Goal: Transaction & Acquisition: Purchase product/service

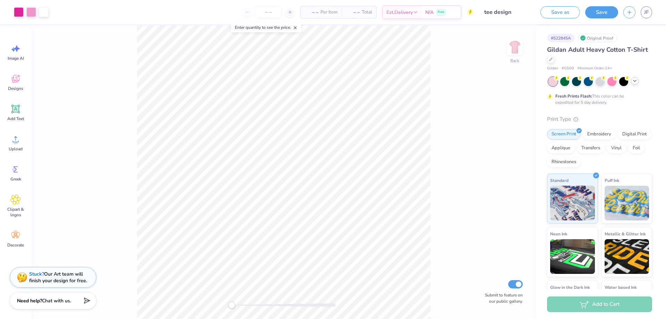
click at [635, 80] on icon at bounding box center [635, 81] width 6 height 6
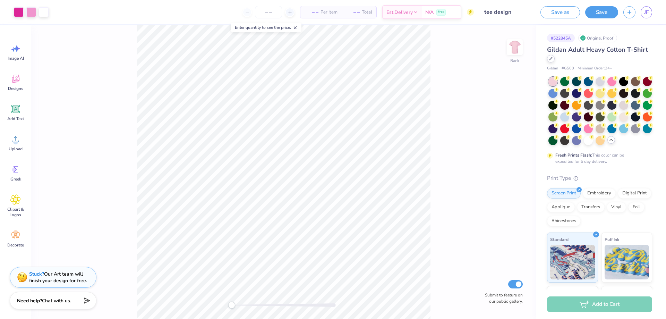
click at [555, 60] on div at bounding box center [551, 59] width 8 height 8
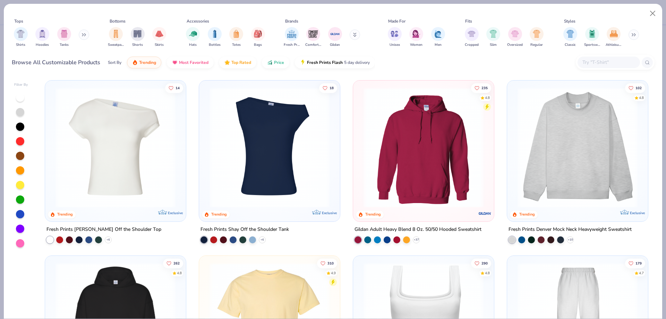
click at [80, 34] on button at bounding box center [84, 34] width 10 height 10
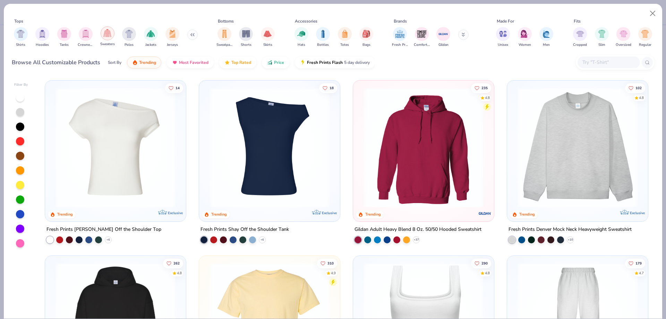
click at [112, 37] on div "filter for Sweaters" at bounding box center [108, 33] width 14 height 14
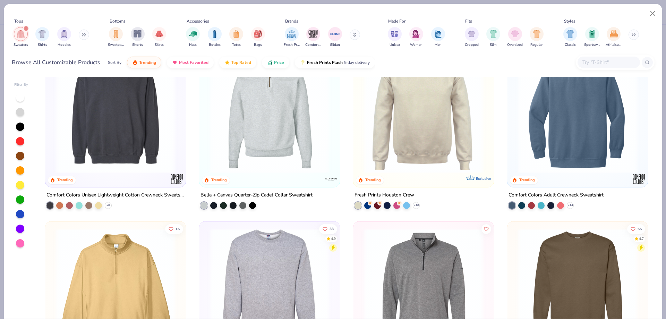
scroll to position [208, 0]
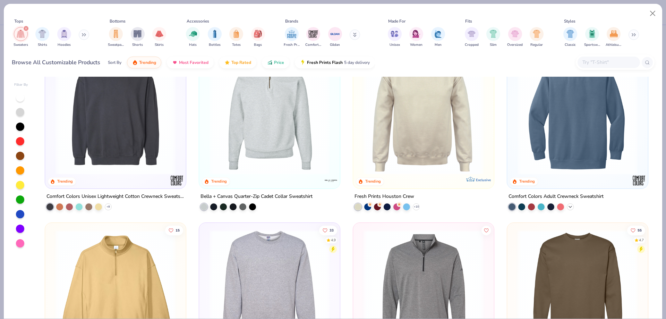
click at [569, 206] on icon at bounding box center [570, 207] width 6 height 6
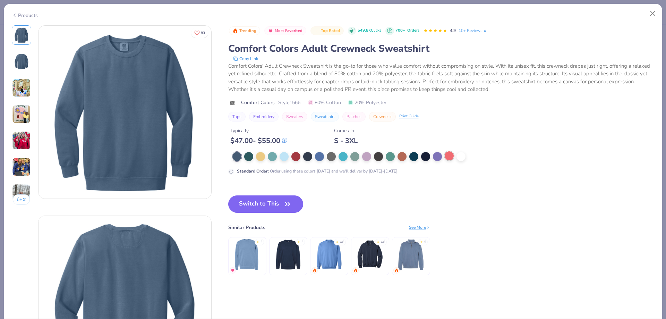
click at [447, 159] on div at bounding box center [449, 155] width 9 height 9
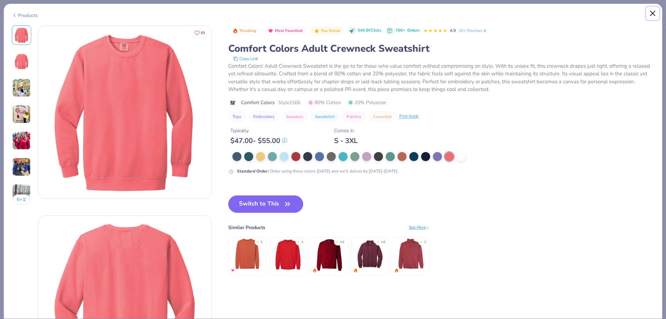
click at [654, 16] on button "Close" at bounding box center [652, 13] width 13 height 13
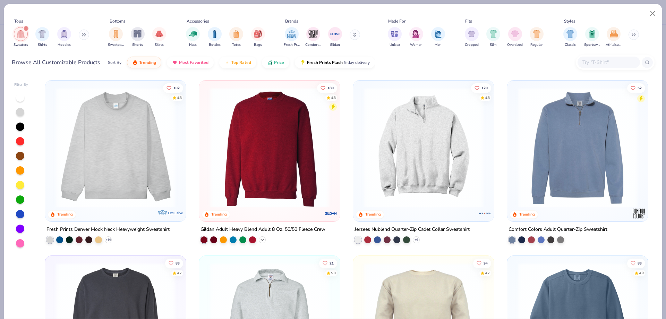
click at [259, 238] on div "+ 30" at bounding box center [262, 239] width 7 height 7
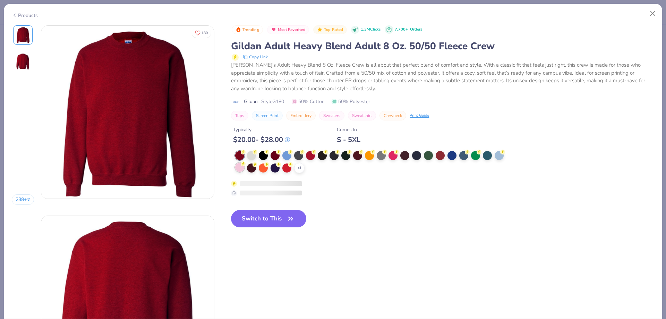
click at [239, 168] on div at bounding box center [239, 167] width 9 height 9
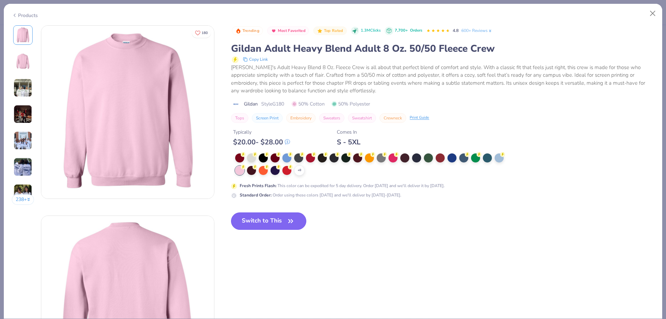
click at [294, 222] on icon "button" at bounding box center [291, 221] width 10 height 10
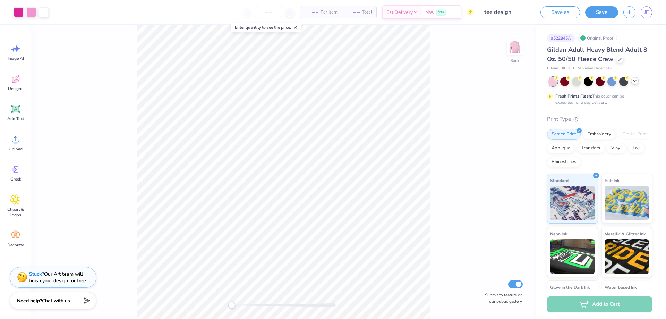
drag, startPoint x: 616, startPoint y: 55, endPoint x: 605, endPoint y: 55, distance: 10.8
click at [616, 53] on div "Gildan Adult Heavy Blend Adult 8 Oz. 50/50 Fleece Crew" at bounding box center [599, 54] width 105 height 19
click at [618, 59] on icon at bounding box center [619, 58] width 3 height 3
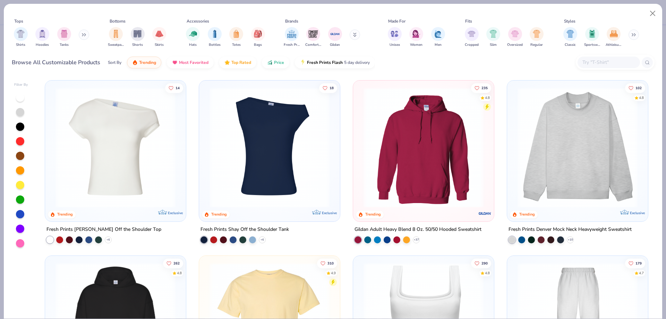
click at [82, 33] on button at bounding box center [84, 34] width 10 height 10
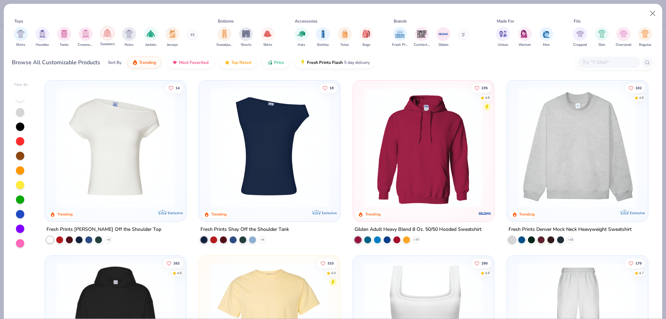
click at [110, 39] on div "filter for Sweaters" at bounding box center [108, 33] width 14 height 14
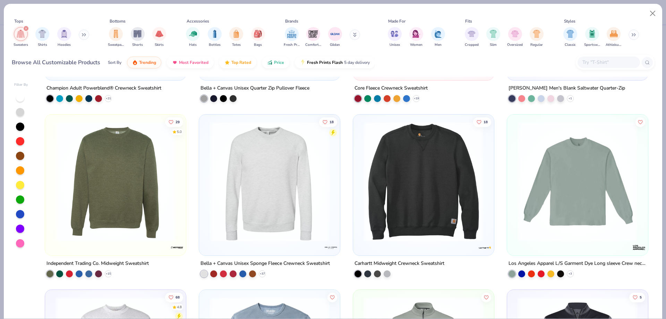
scroll to position [694, 0]
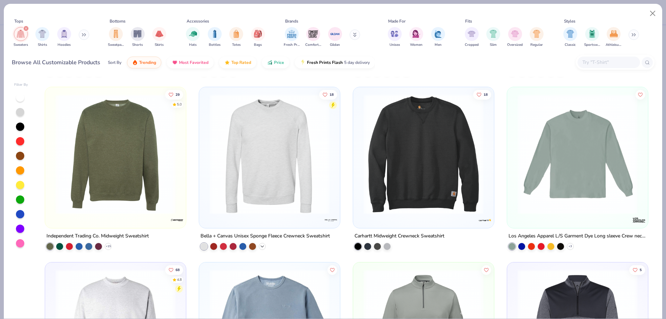
click at [261, 247] on icon at bounding box center [262, 246] width 6 height 6
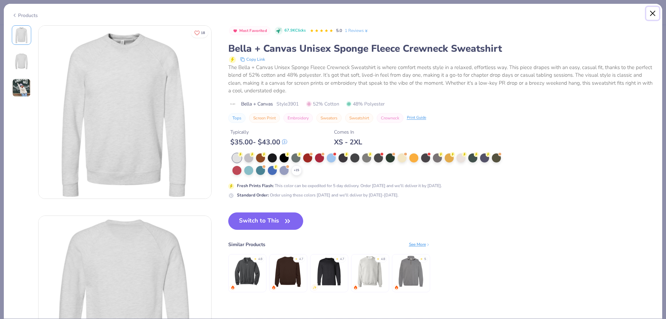
click at [658, 13] on button "Close" at bounding box center [652, 13] width 13 height 13
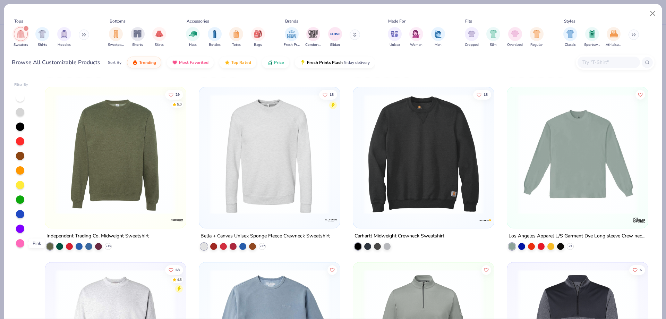
click at [20, 246] on div at bounding box center [20, 243] width 8 height 8
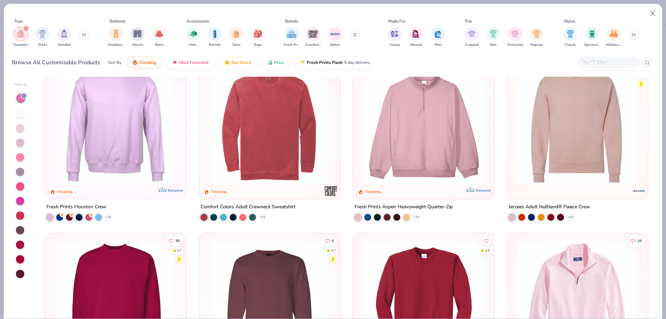
scroll to position [139, 0]
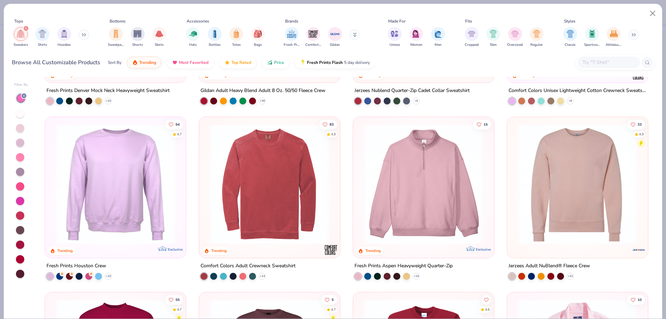
click at [130, 174] on img at bounding box center [115, 184] width 127 height 120
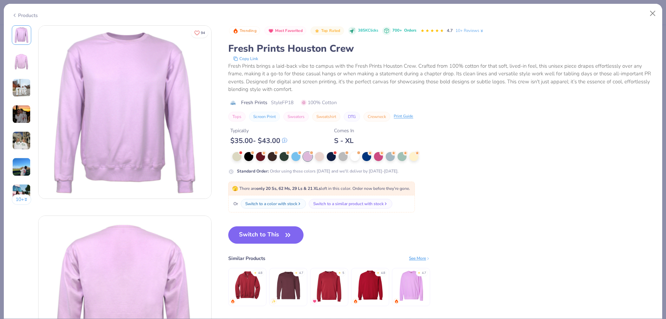
click at [16, 64] on img at bounding box center [21, 61] width 17 height 17
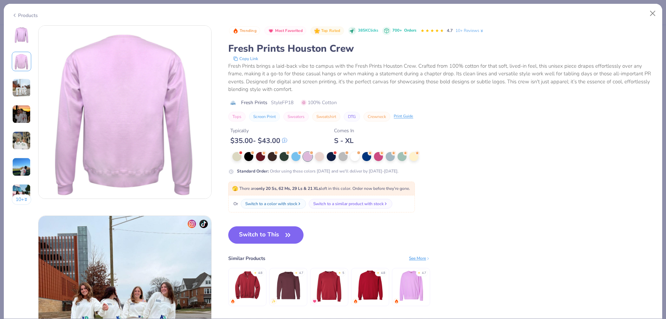
click at [18, 87] on img at bounding box center [21, 87] width 19 height 19
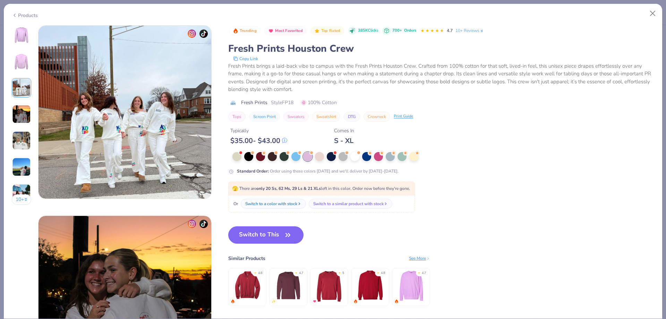
click at [21, 43] on img at bounding box center [21, 35] width 17 height 17
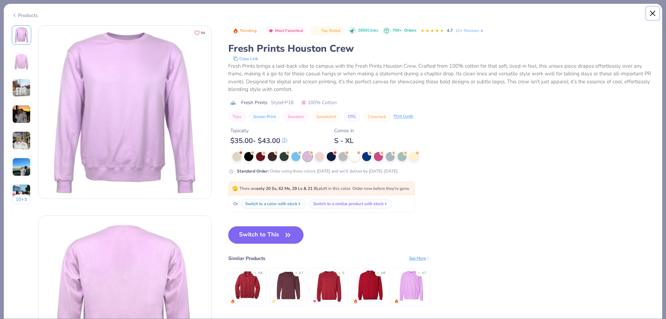
click at [654, 12] on button "Close" at bounding box center [652, 13] width 13 height 13
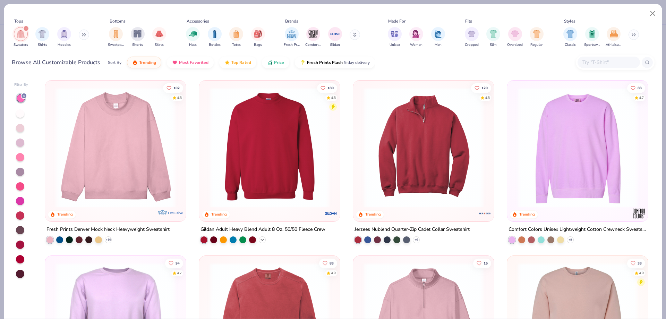
click at [259, 239] on icon at bounding box center [262, 240] width 6 height 6
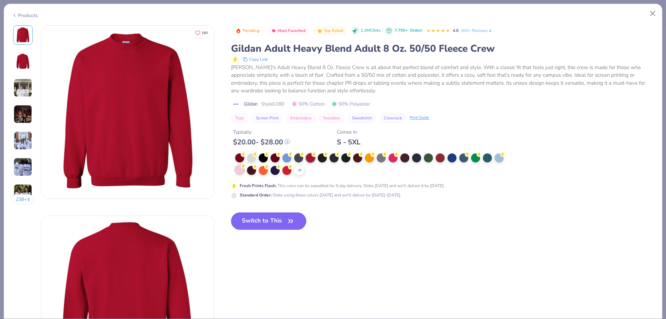
click at [244, 170] on div at bounding box center [239, 169] width 9 height 9
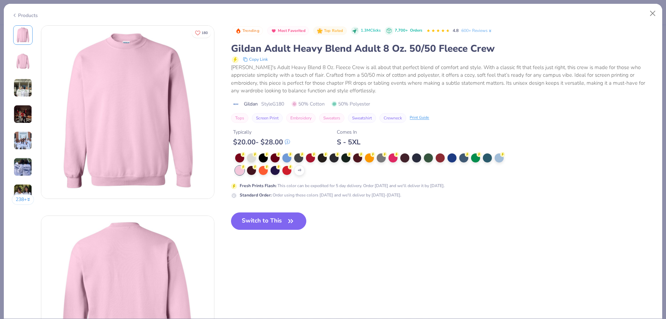
click at [282, 224] on button "Switch to This" at bounding box center [268, 220] width 75 height 17
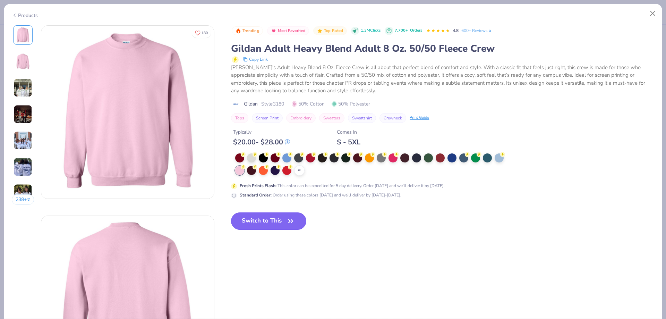
click at [275, 225] on button "Switch to This" at bounding box center [268, 220] width 75 height 17
click at [655, 16] on button "Close" at bounding box center [652, 13] width 13 height 13
click at [289, 221] on icon "button" at bounding box center [291, 221] width 10 height 10
click at [296, 228] on button "Switch to This" at bounding box center [268, 220] width 75 height 17
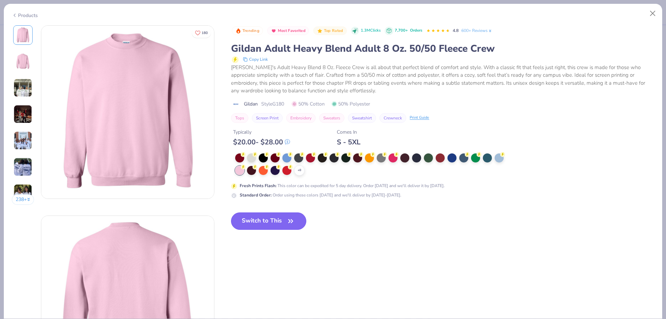
click at [296, 228] on button "Switch to This" at bounding box center [268, 220] width 75 height 17
click at [290, 228] on button "Switch to This" at bounding box center [268, 220] width 75 height 17
click at [650, 14] on button "Close" at bounding box center [652, 13] width 13 height 13
click at [285, 217] on button "Switch to This" at bounding box center [268, 220] width 75 height 17
click at [293, 221] on icon "button" at bounding box center [291, 221] width 10 height 10
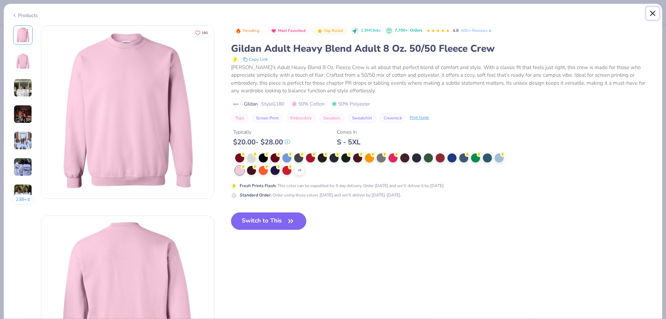
click at [652, 13] on button "Close" at bounding box center [652, 13] width 13 height 13
click at [650, 15] on button "Close" at bounding box center [652, 13] width 13 height 13
click at [654, 11] on button "Close" at bounding box center [652, 13] width 13 height 13
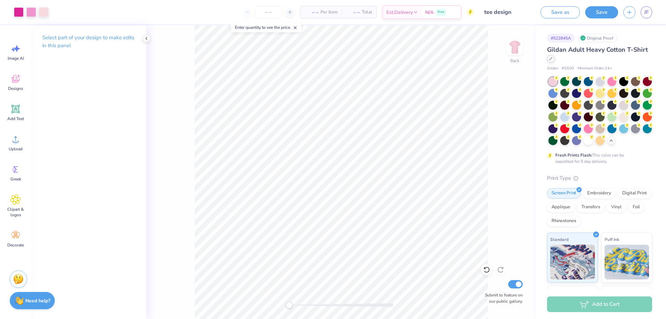
click at [555, 61] on div at bounding box center [551, 59] width 8 height 8
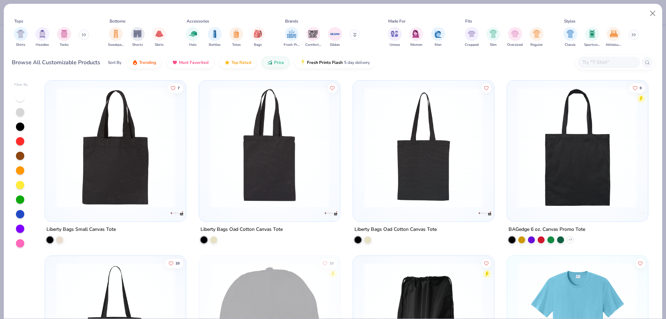
click at [89, 35] on button at bounding box center [84, 34] width 10 height 10
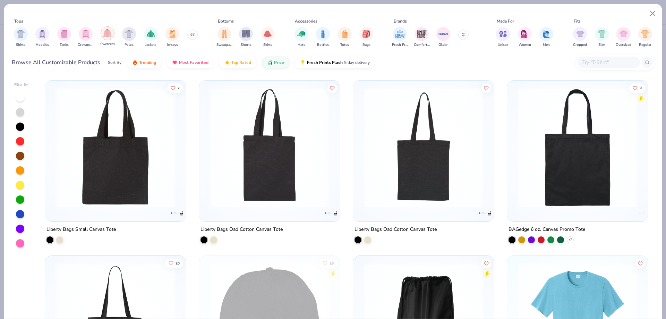
click at [102, 38] on div "filter for Sweaters" at bounding box center [108, 33] width 14 height 14
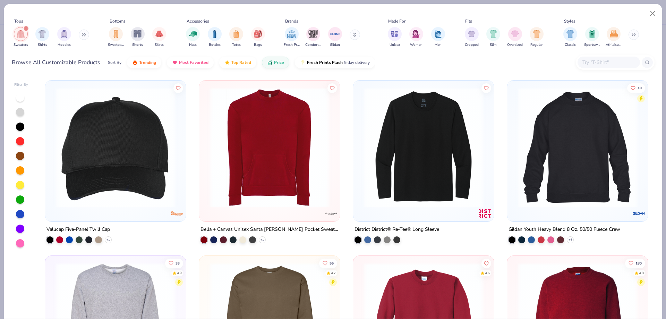
click at [20, 242] on div at bounding box center [20, 243] width 8 height 8
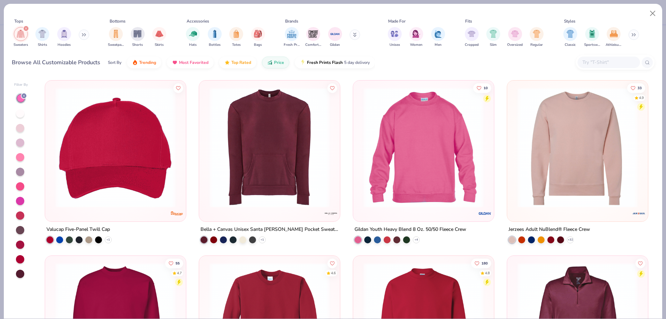
scroll to position [173, 0]
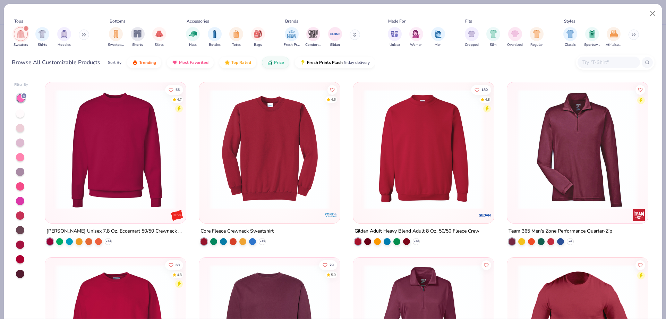
click at [419, 146] on img at bounding box center [423, 149] width 127 height 120
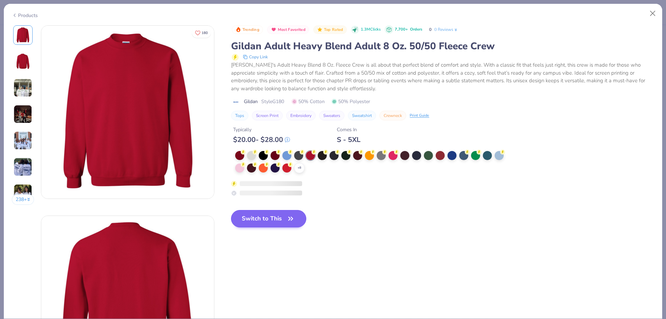
click at [244, 168] on div at bounding box center [239, 167] width 9 height 9
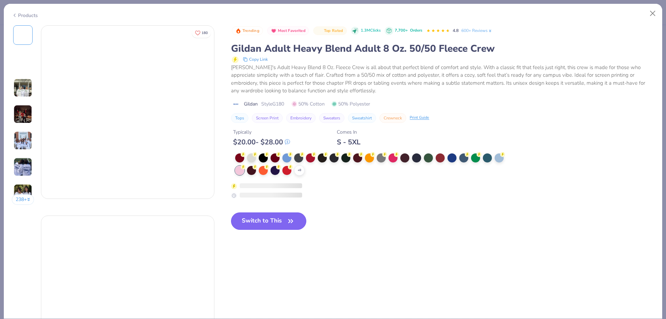
click at [252, 215] on button "Switch to This" at bounding box center [268, 220] width 75 height 17
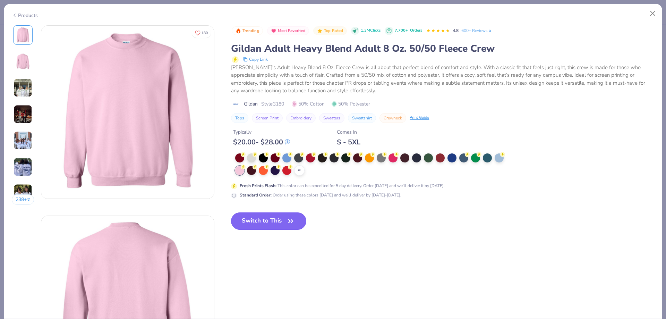
click at [289, 224] on icon "button" at bounding box center [291, 221] width 10 height 10
click at [289, 225] on icon "button" at bounding box center [291, 221] width 10 height 10
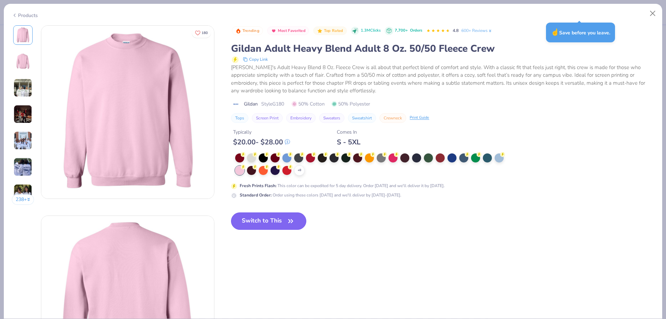
click at [288, 220] on icon "button" at bounding box center [291, 221] width 10 height 10
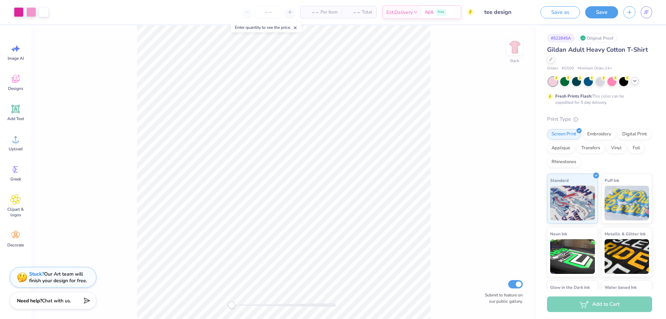
click at [637, 81] on icon at bounding box center [635, 81] width 6 height 6
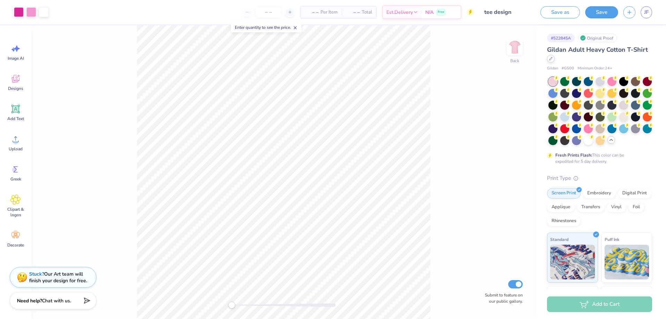
click at [555, 61] on div at bounding box center [551, 59] width 8 height 8
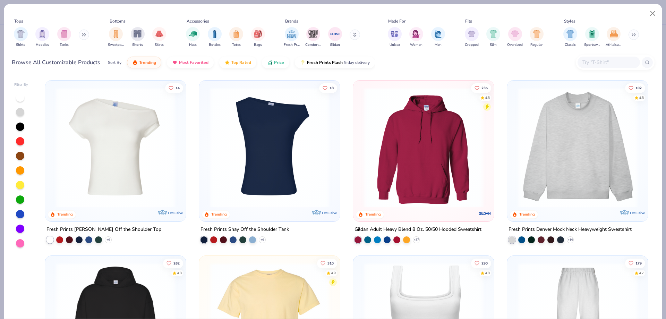
click at [79, 36] on div "Shirts Hoodies Tanks" at bounding box center [52, 37] width 80 height 26
click at [79, 35] on div "Shirts Hoodies Tanks" at bounding box center [52, 37] width 80 height 26
click at [89, 35] on button at bounding box center [84, 34] width 10 height 10
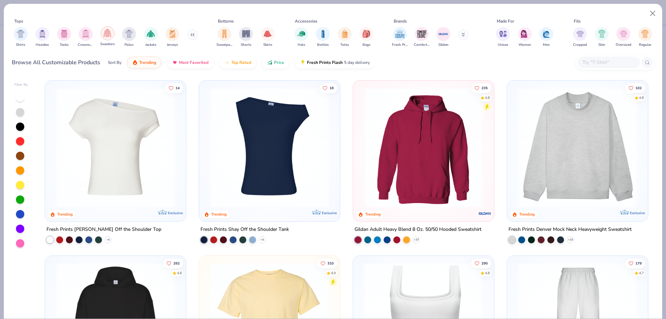
click at [103, 36] on div "filter for Sweaters" at bounding box center [108, 33] width 14 height 14
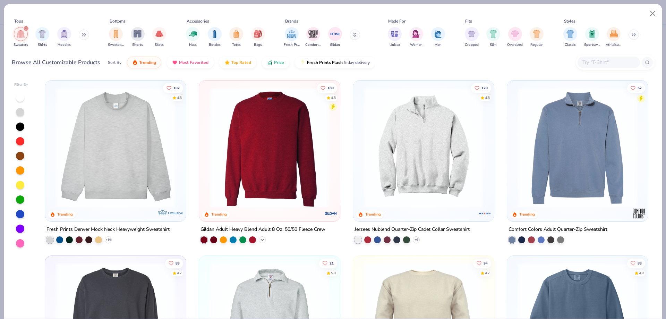
click at [262, 239] on icon at bounding box center [262, 240] width 6 height 6
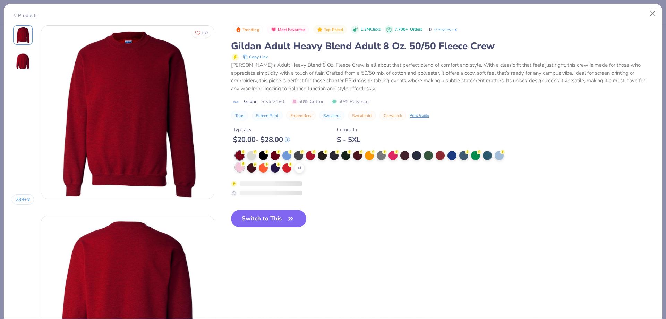
click at [242, 168] on div at bounding box center [239, 167] width 9 height 9
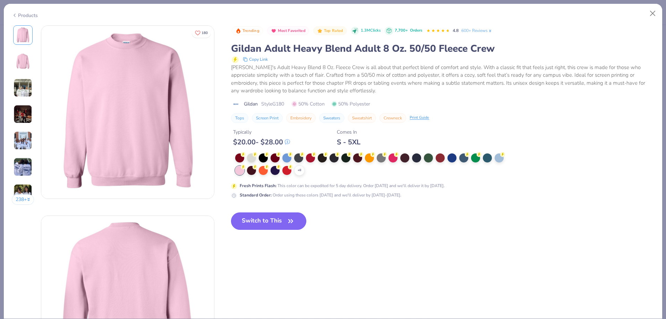
click at [261, 218] on button "Switch to This" at bounding box center [268, 220] width 75 height 17
click at [308, 223] on div "Trending Most Favorited Top Rated 1.3M Clicks 7,700+ Orders 4.8 600+ Reviews Gi…" at bounding box center [442, 132] width 423 height 215
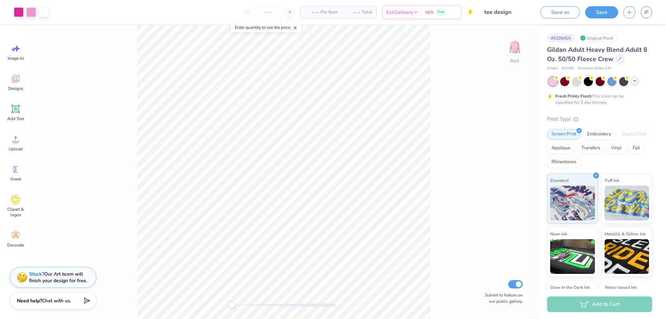
click at [617, 61] on div at bounding box center [620, 59] width 8 height 8
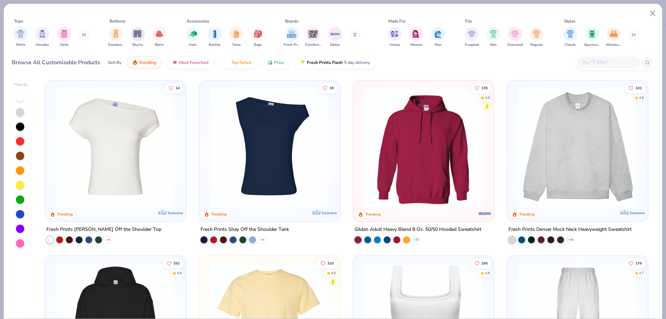
click at [91, 33] on div "Tops Shirts Hoodies Tanks Bottoms Sweatpants Shorts Skirts Accessories Hats Bot…" at bounding box center [333, 34] width 643 height 32
click at [81, 34] on button at bounding box center [84, 34] width 10 height 10
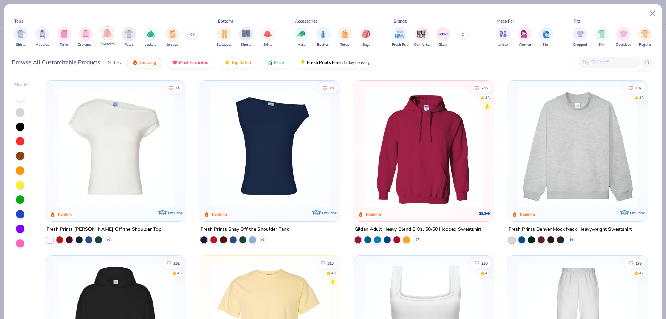
click at [105, 36] on img "filter for Sweaters" at bounding box center [107, 33] width 8 height 8
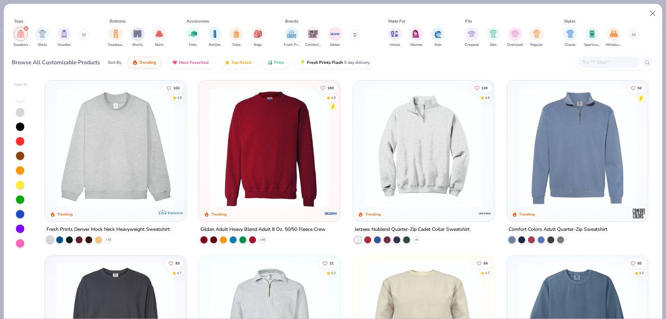
click at [27, 36] on div "filter for Sweaters" at bounding box center [21, 34] width 14 height 14
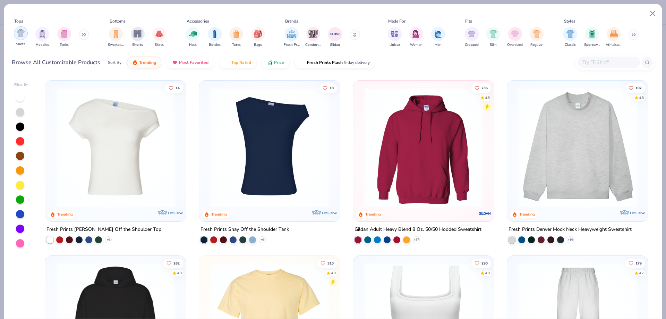
click at [25, 37] on div "filter for Shirts" at bounding box center [21, 33] width 14 height 14
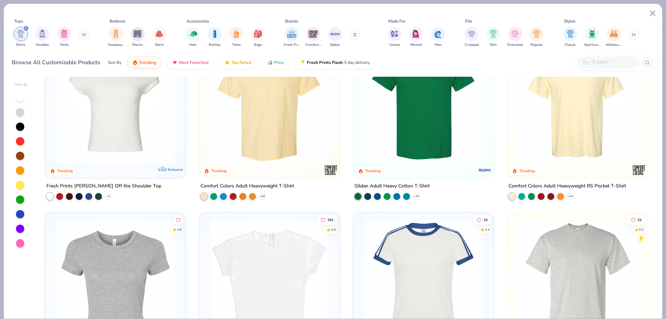
scroll to position [35, 0]
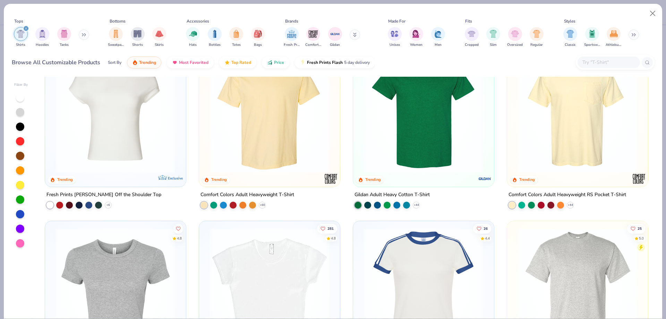
click at [23, 247] on div at bounding box center [20, 243] width 9 height 9
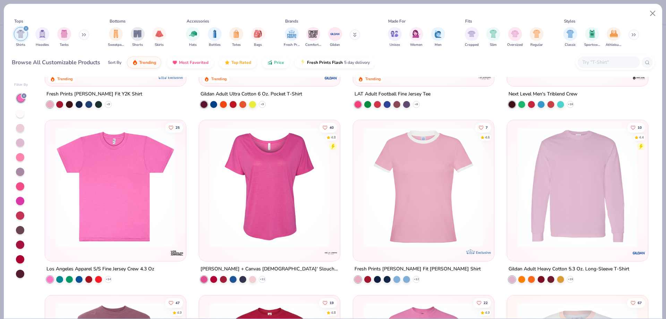
scroll to position [590, 0]
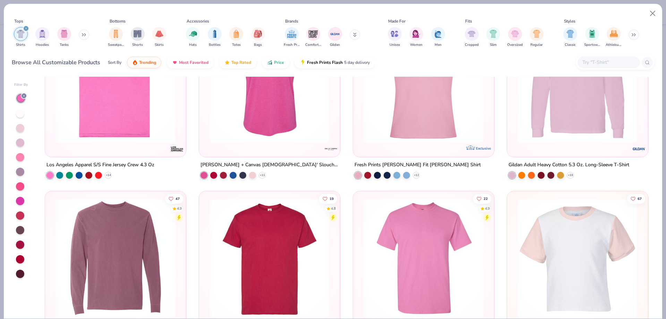
click at [559, 163] on div "Gildan Adult Heavy Cotton 5.3 Oz. Long-Sleeve T-Shirt" at bounding box center [568, 165] width 121 height 9
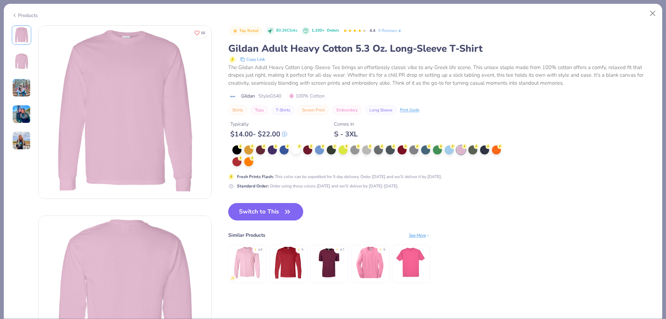
click at [267, 215] on button "Switch to This" at bounding box center [265, 211] width 75 height 17
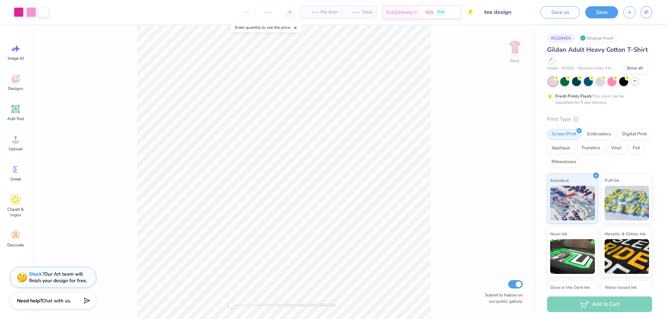
click at [633, 80] on polyline at bounding box center [634, 80] width 3 height 1
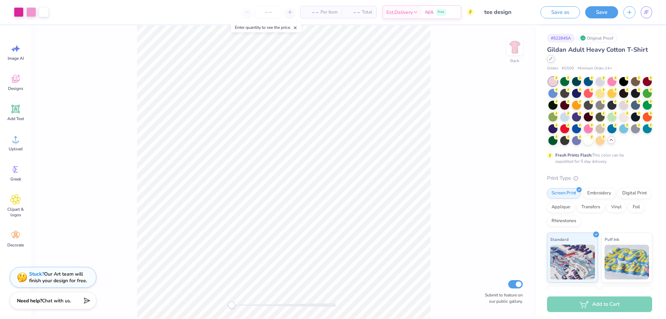
click at [555, 60] on div at bounding box center [551, 59] width 8 height 8
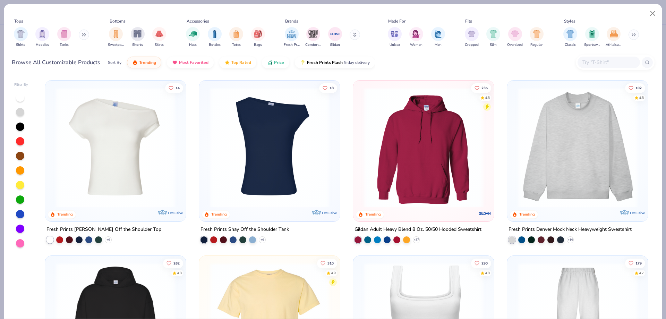
click at [79, 38] on div "Shirts Hoodies Tanks" at bounding box center [52, 37] width 80 height 26
click at [86, 34] on icon at bounding box center [85, 35] width 1 height 2
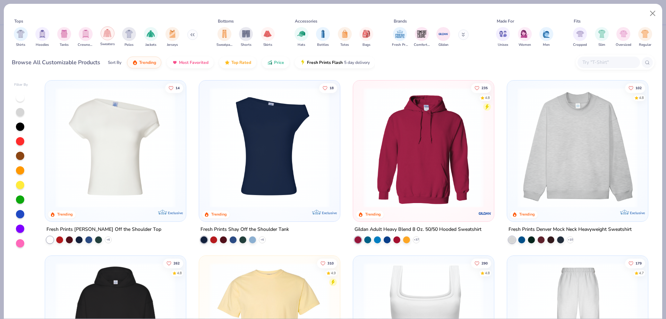
click at [102, 34] on div "filter for Sweaters" at bounding box center [108, 33] width 14 height 14
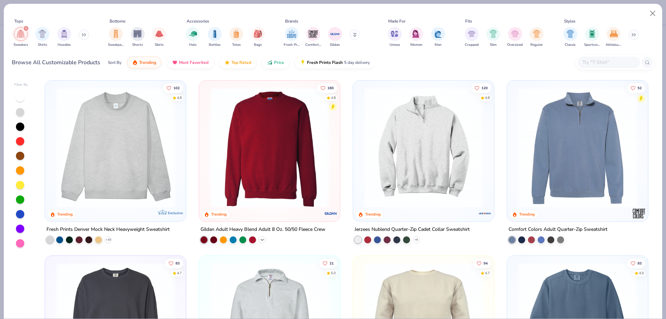
click at [262, 241] on icon at bounding box center [262, 240] width 6 height 6
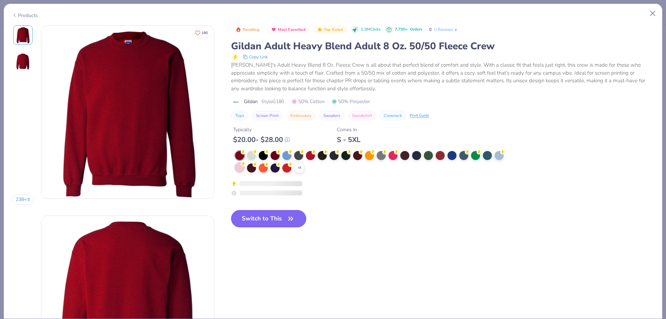
click at [243, 169] on div at bounding box center [239, 167] width 9 height 9
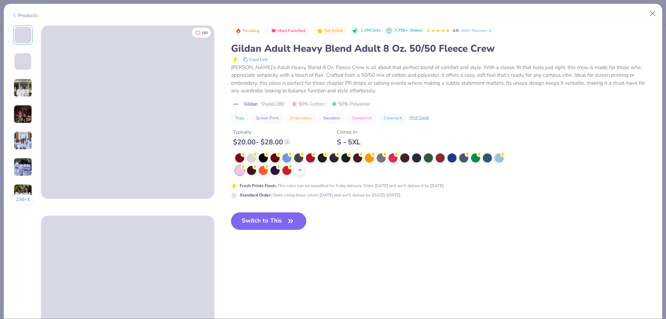
click at [286, 218] on button "Switch to This" at bounding box center [268, 220] width 75 height 17
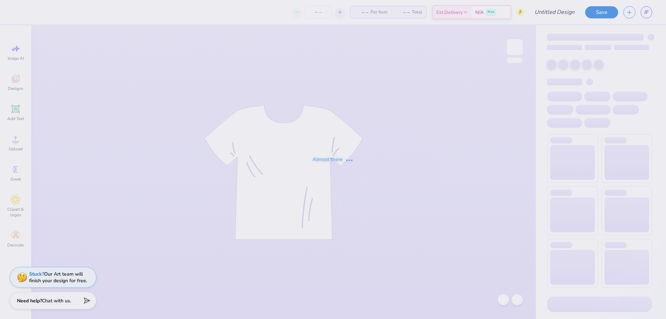
type input "tee design"
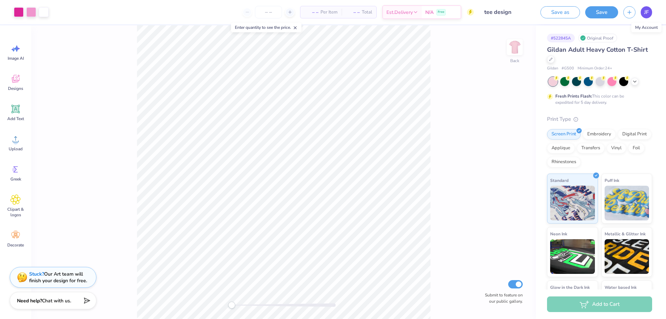
click at [645, 11] on span "JF" at bounding box center [646, 12] width 5 height 8
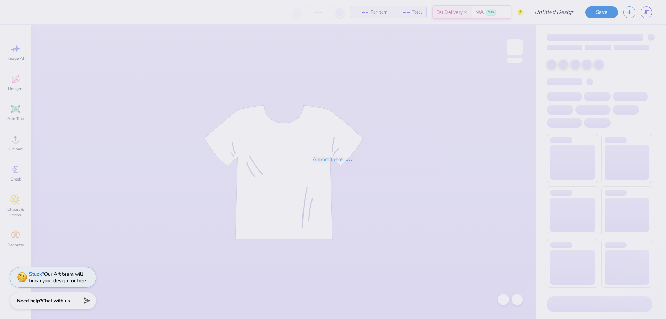
type input "pink tee"
type input "50"
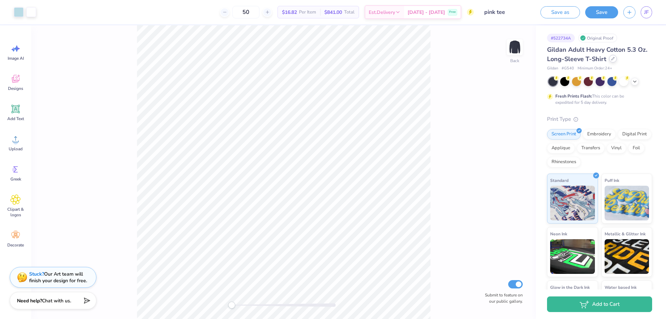
click at [617, 59] on div at bounding box center [613, 59] width 8 height 8
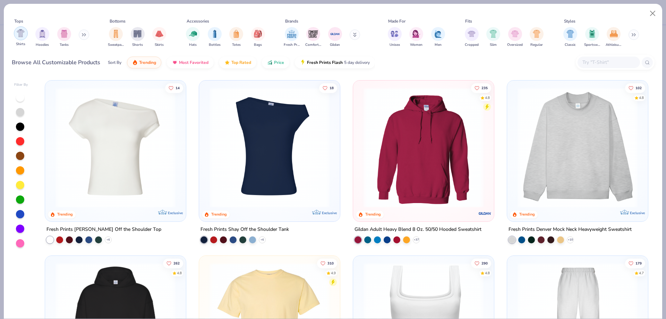
click at [24, 38] on div "filter for Shirts" at bounding box center [21, 33] width 14 height 14
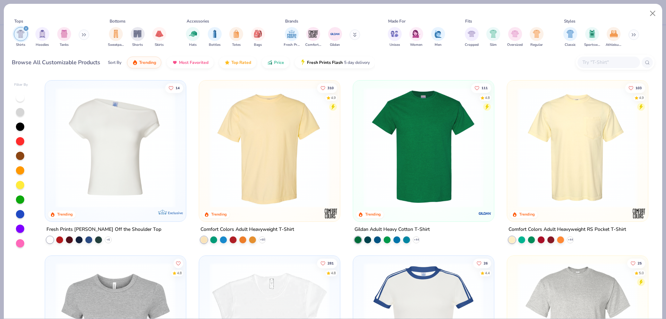
click at [25, 30] on div "filter for Shirts" at bounding box center [26, 28] width 6 height 6
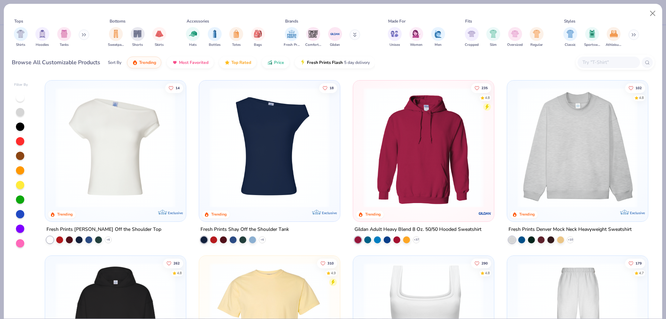
click at [568, 140] on img at bounding box center [577, 147] width 127 height 120
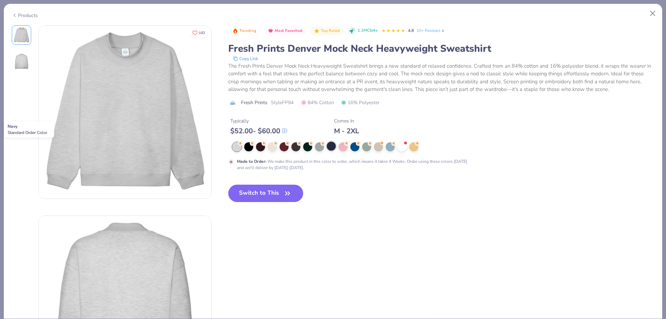
click at [332, 147] on div at bounding box center [331, 145] width 9 height 9
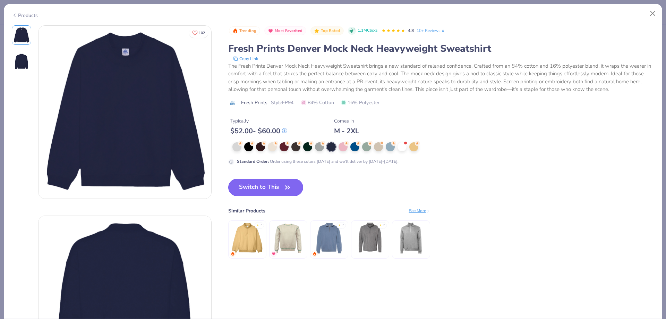
click at [278, 187] on button "Switch to This" at bounding box center [265, 187] width 75 height 17
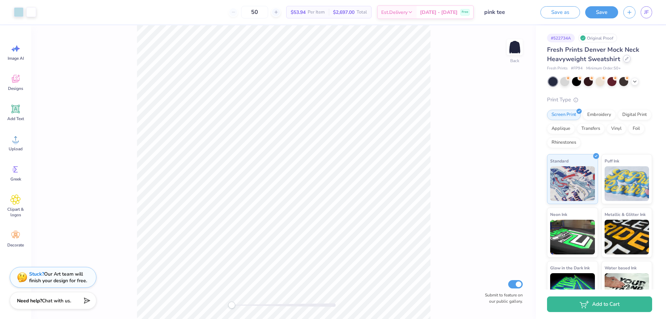
click at [626, 62] on div at bounding box center [627, 59] width 8 height 8
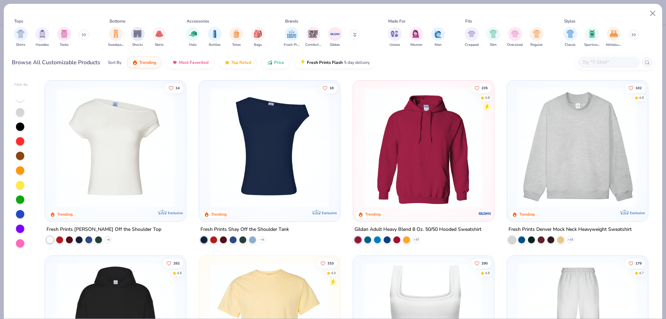
click at [80, 39] on div "Shirts Hoodies Tanks" at bounding box center [52, 37] width 80 height 26
click at [86, 34] on icon at bounding box center [84, 34] width 4 height 3
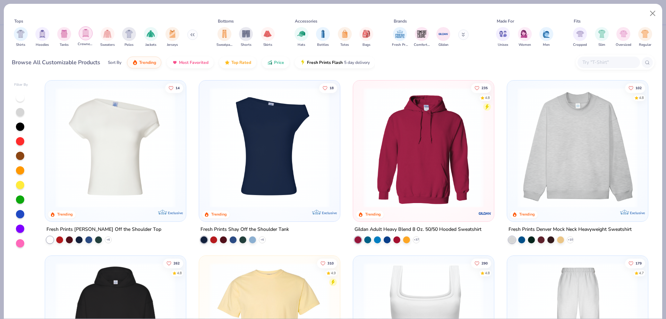
click at [85, 35] on img "filter for Crewnecks" at bounding box center [86, 33] width 8 height 8
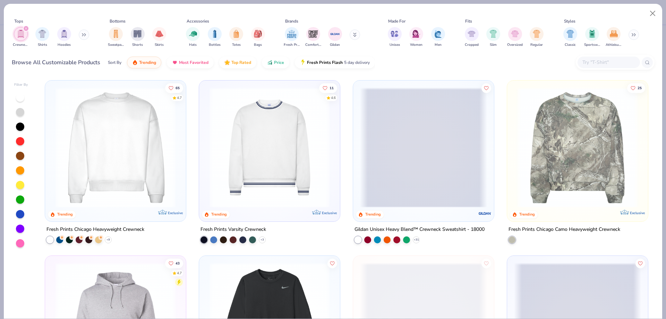
click at [84, 33] on icon at bounding box center [84, 34] width 4 height 3
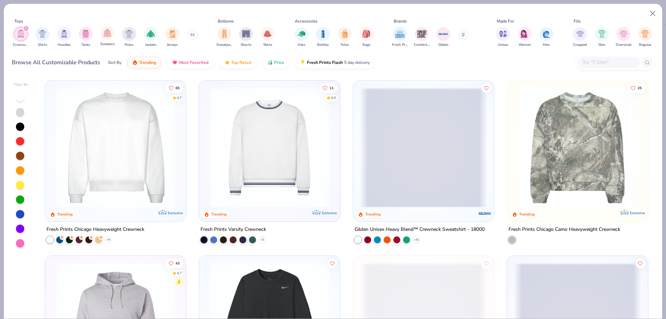
click at [113, 39] on div "Sweaters" at bounding box center [107, 36] width 15 height 20
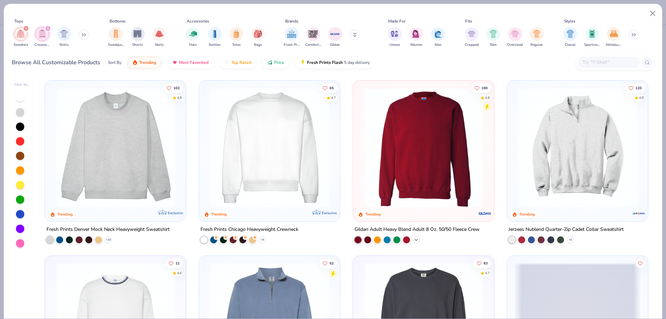
click at [413, 236] on div "+ 30" at bounding box center [416, 239] width 7 height 7
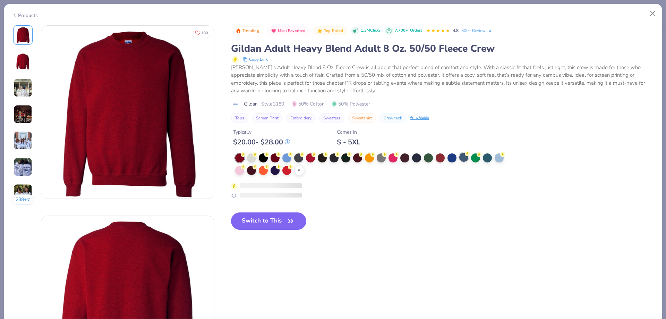
click at [464, 157] on div at bounding box center [463, 157] width 9 height 9
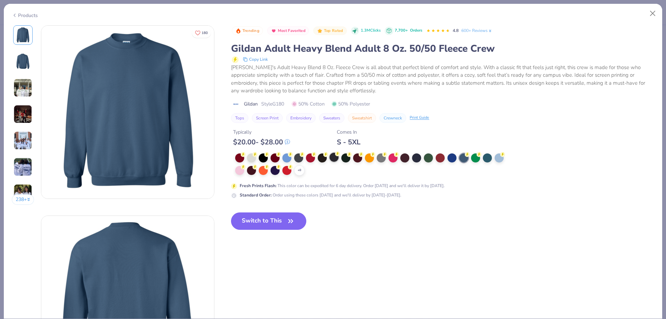
click at [338, 158] on div at bounding box center [333, 157] width 9 height 9
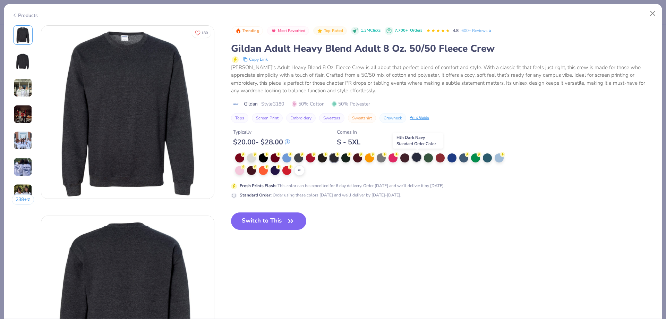
click at [415, 157] on div at bounding box center [416, 157] width 9 height 9
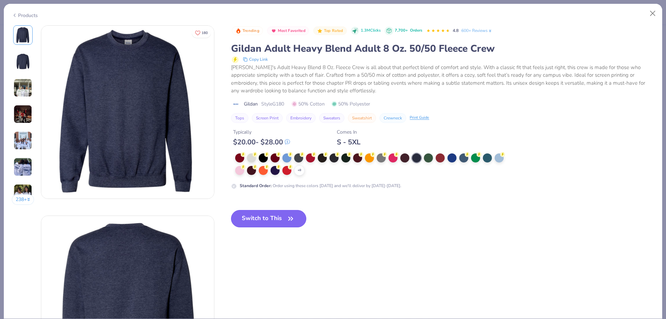
click at [289, 217] on icon "button" at bounding box center [291, 219] width 10 height 10
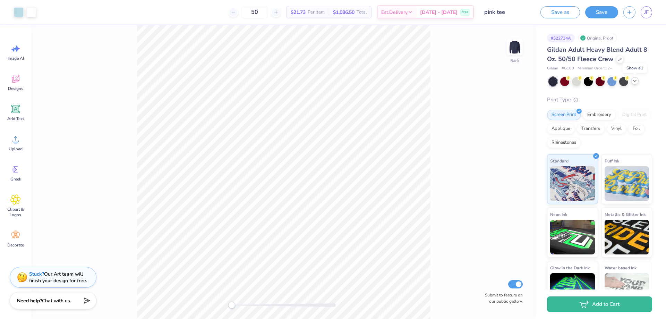
click at [637, 83] on div at bounding box center [635, 81] width 8 height 8
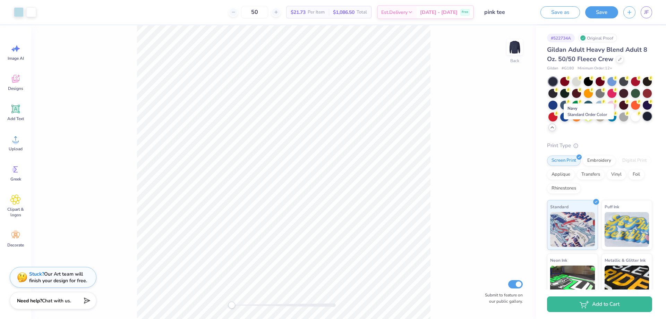
click at [643, 121] on div at bounding box center [647, 116] width 9 height 9
